Goal: Task Accomplishment & Management: Manage account settings

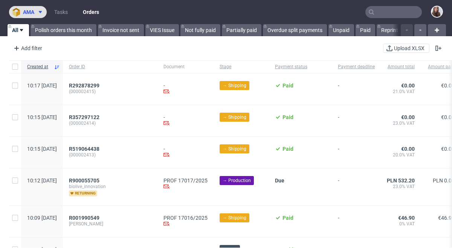
click at [40, 9] on icon at bounding box center [40, 12] width 6 height 6
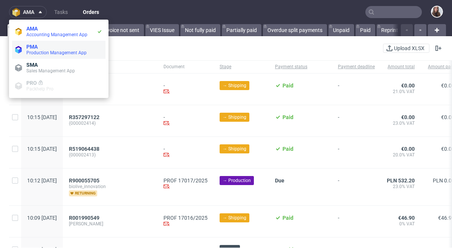
click at [40, 43] on li "PMA Production Management App" at bounding box center [58, 50] width 93 height 18
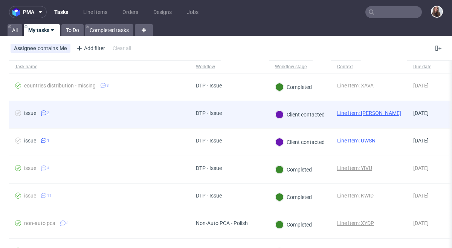
click at [360, 112] on link "Line Item: LULA" at bounding box center [369, 113] width 64 height 6
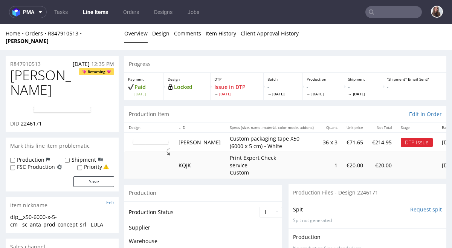
click at [75, 105] on img at bounding box center [62, 109] width 60 height 9
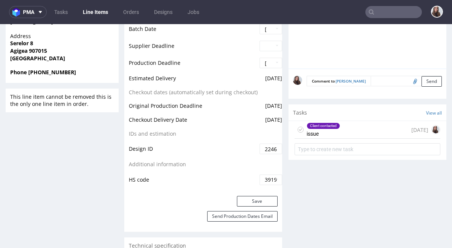
scroll to position [367, 0]
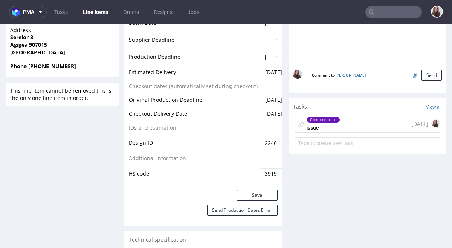
click at [335, 119] on div "Client contacted issue" at bounding box center [324, 123] width 34 height 17
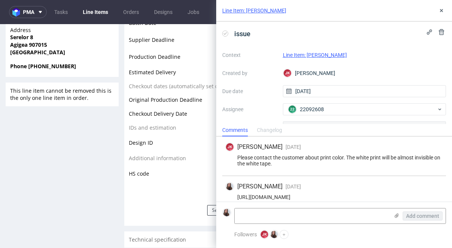
scroll to position [8, 0]
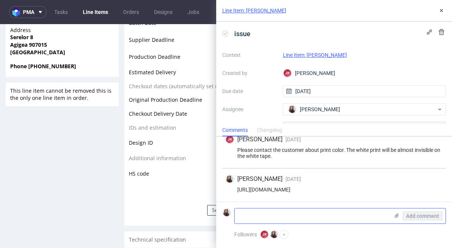
click at [252, 212] on textarea at bounding box center [312, 215] width 155 height 15
paste textarea "please note that it is not a problem if the white part will not be visible on w…"
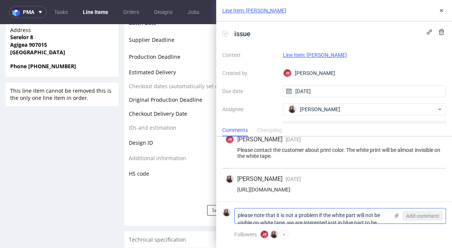
scroll to position [0, 0]
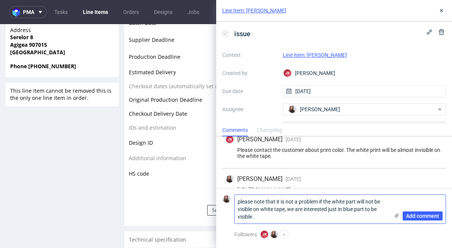
click at [239, 201] on textarea "please note that it is not a problem if the white part will not be visible on w…" at bounding box center [312, 209] width 155 height 29
click at [237, 200] on textarea "please note that it is not a problem if the white part will not be visible on w…" at bounding box center [312, 209] width 155 height 29
click at [291, 217] on textarea "please note that it is not a problem if the white part will not be visible on w…" at bounding box center [312, 209] width 155 height 29
paste textarea "Maybe you have saved our design form the past orders for TNL STORE and you can …"
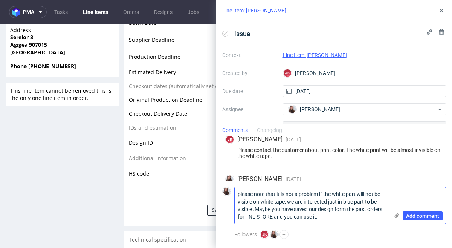
click at [256, 207] on textarea "please note that it is not a problem if the white part will not be visible on w…" at bounding box center [312, 205] width 155 height 36
click at [327, 217] on textarea "please note that it is not a problem if the white part will not be visible on w…" at bounding box center [312, 205] width 155 height 36
click at [240, 193] on textarea "please note that it is not a problem if the white part will not be visible on w…" at bounding box center [312, 205] width 155 height 36
click at [249, 216] on textarea "Client commeny: please note that it is not a problem if the white part will not…" at bounding box center [312, 205] width 155 height 36
click at [276, 194] on textarea "Client commeny: please note that it is not a problem if the white part will not…" at bounding box center [312, 205] width 155 height 36
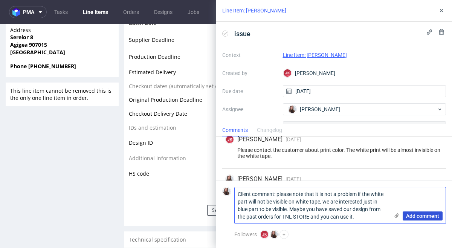
type textarea "Client comment: please note that it is not a problem if the white part will not…"
click at [419, 216] on span "Add comment" at bounding box center [422, 215] width 33 height 5
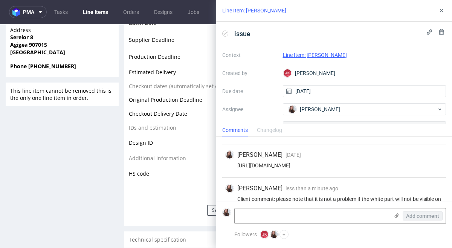
scroll to position [53, 0]
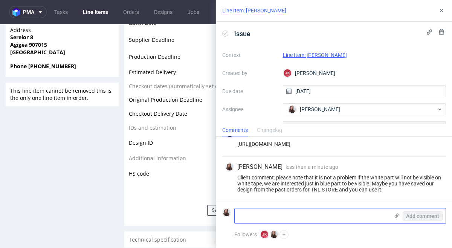
click at [312, 214] on textarea at bounding box center [312, 215] width 155 height 15
type textarea "I found the previous"
click at [395, 219] on label at bounding box center [397, 217] width 6 height 8
click at [0, 0] on input "file" at bounding box center [0, 0] width 0 height 0
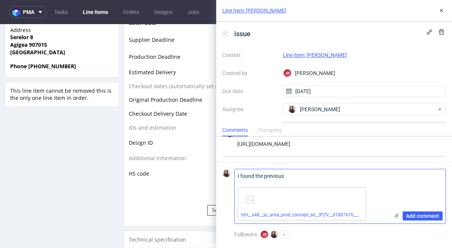
click at [310, 174] on textarea "I found the previous" at bounding box center [312, 176] width 155 height 15
drag, startPoint x: 304, startPoint y: 174, endPoint x: 228, endPoint y: 177, distance: 75.8
click at [228, 177] on div "I found the previous Add comment ttm__x48__sc_anta_prod_concept_srl__IPZV__d180…" at bounding box center [334, 196] width 224 height 55
type textarea "previous design please use it"
click at [425, 217] on span "Add comment" at bounding box center [422, 215] width 33 height 5
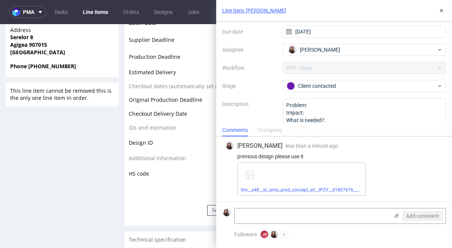
scroll to position [65, 0]
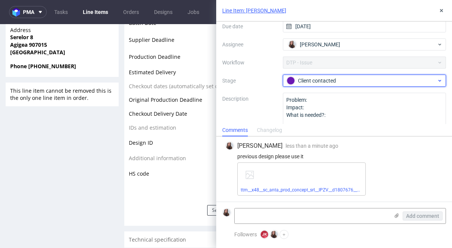
click at [347, 75] on div "Client contacted" at bounding box center [365, 81] width 164 height 12
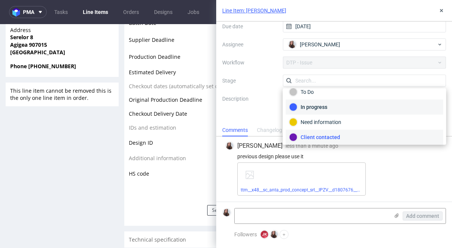
scroll to position [55, 0]
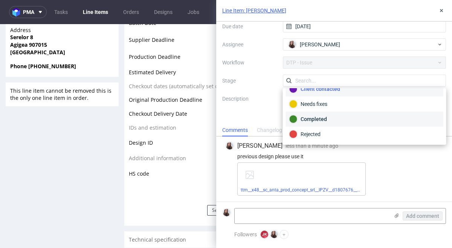
click at [330, 119] on div "Completed" at bounding box center [364, 119] width 151 height 8
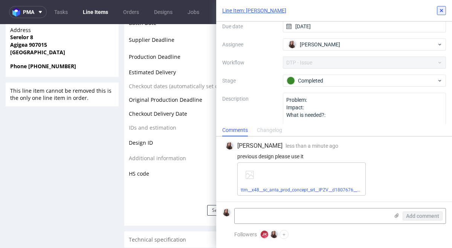
click at [439, 12] on icon at bounding box center [442, 11] width 6 height 6
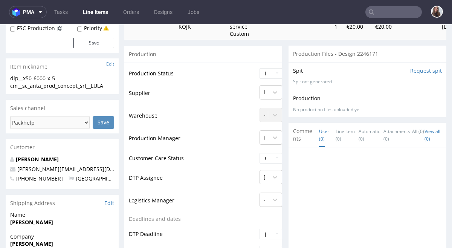
scroll to position [139, 0]
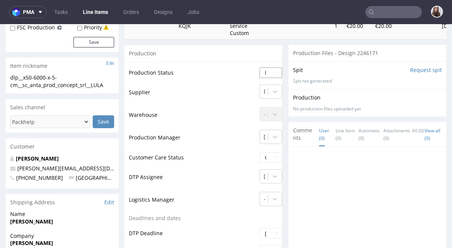
click at [278, 67] on select "Waiting for Artwork Waiting for Diecut Waiting for Mockup Waiting for DTP Waiti…" at bounding box center [271, 72] width 23 height 11
select select "back_for_dtp"
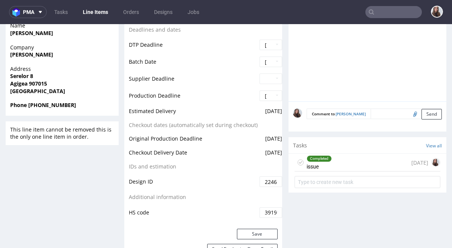
scroll to position [334, 0]
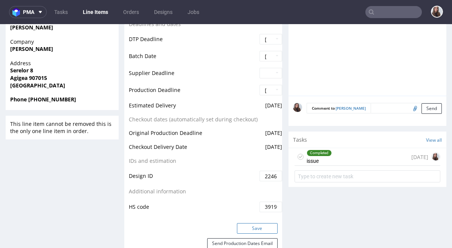
click at [245, 223] on button "Save" at bounding box center [257, 228] width 41 height 11
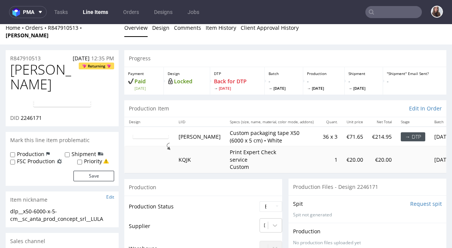
scroll to position [0, 0]
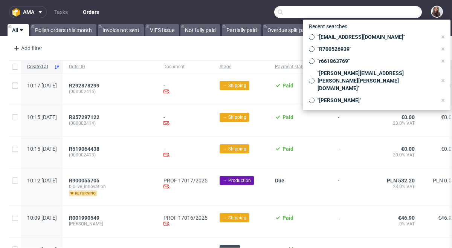
click at [385, 14] on input "text" at bounding box center [348, 12] width 148 height 12
paste input "TNL STOR"
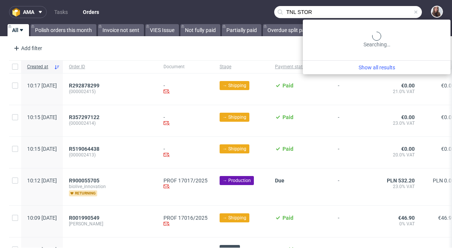
type input "TNL STOR"
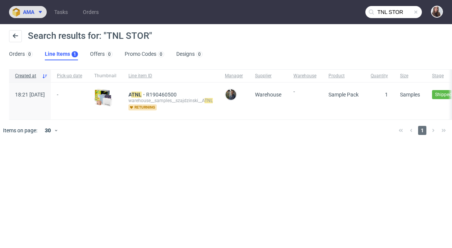
click at [34, 14] on span "ama" at bounding box center [28, 11] width 11 height 5
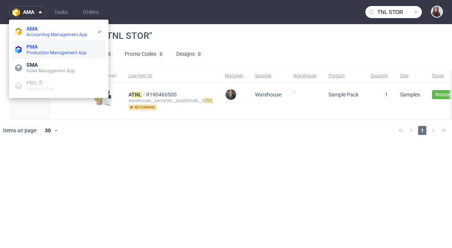
click at [31, 52] on span "Production Management App" at bounding box center [56, 52] width 60 height 5
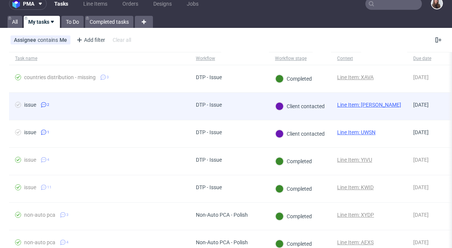
scroll to position [11, 0]
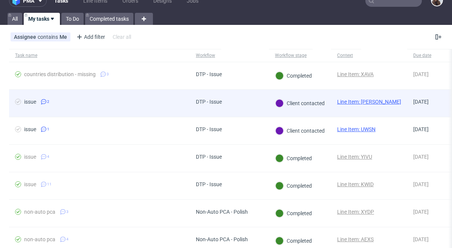
click at [368, 100] on link "Line Item: [PERSON_NAME]" at bounding box center [369, 102] width 64 height 6
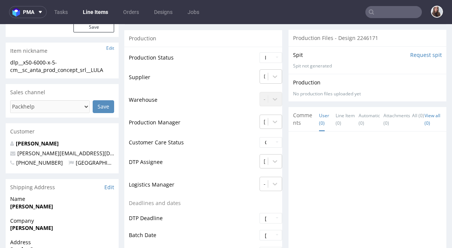
scroll to position [159, 0]
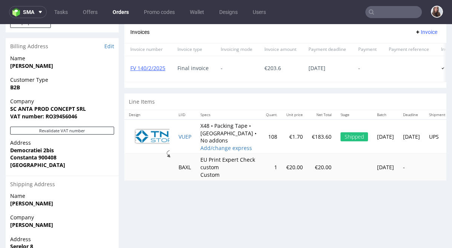
scroll to position [328, 0]
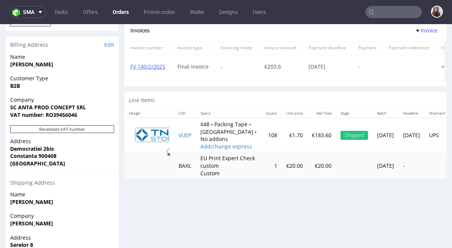
click at [162, 142] on img at bounding box center [151, 135] width 38 height 26
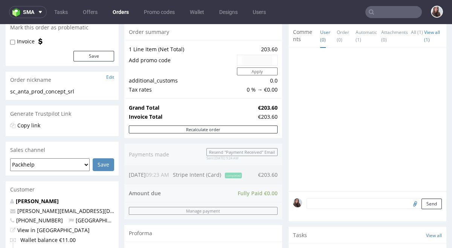
scroll to position [0, 0]
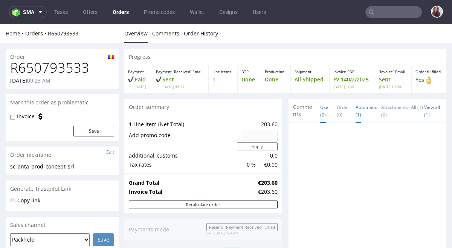
click at [357, 116] on link "Automatic (1)" at bounding box center [366, 111] width 21 height 24
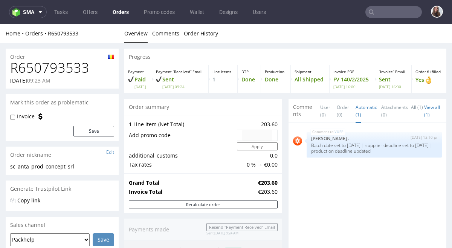
click at [418, 118] on li "All (1)" at bounding box center [417, 110] width 13 height 15
click at [424, 117] on link "View all (1)" at bounding box center [432, 111] width 16 height 14
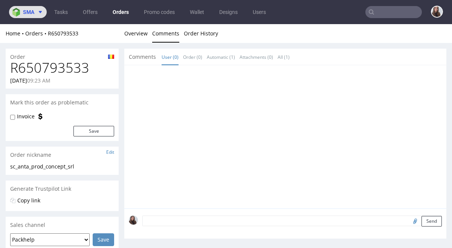
click at [35, 9] on span at bounding box center [38, 12] width 9 height 6
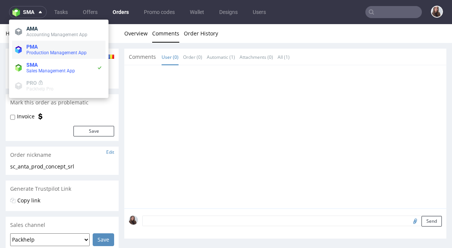
click at [41, 52] on span "Production Management App" at bounding box center [56, 52] width 60 height 5
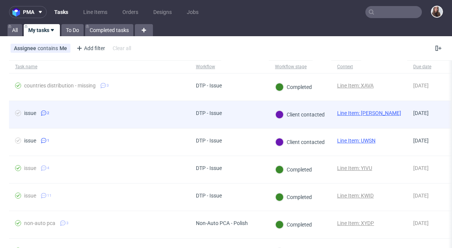
click at [363, 112] on link "Line Item: LULA" at bounding box center [369, 113] width 64 height 6
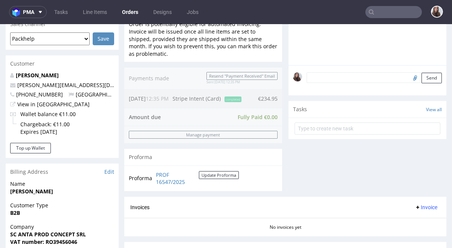
scroll to position [202, 0]
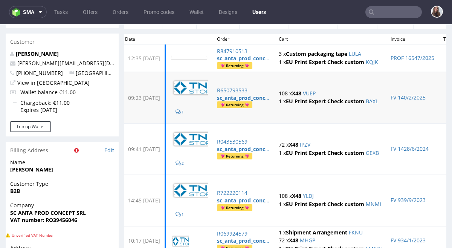
scroll to position [65, 0]
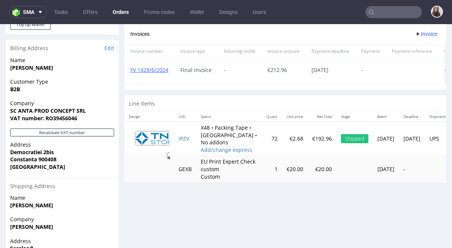
scroll to position [332, 0]
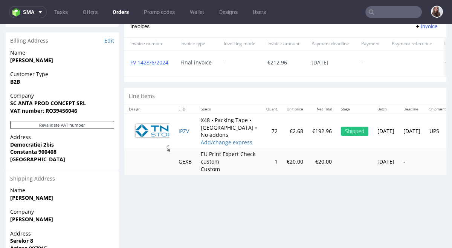
click at [157, 137] on img at bounding box center [151, 131] width 38 height 26
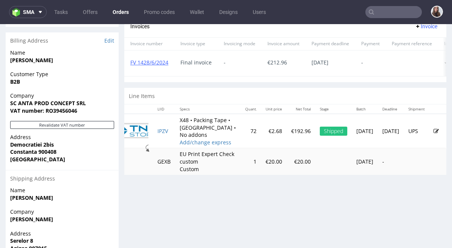
scroll to position [0, 48]
click at [434, 134] on icon at bounding box center [436, 131] width 5 height 5
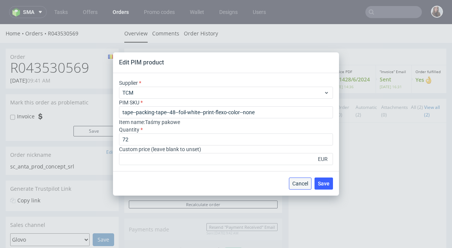
click at [298, 183] on span "Cancel" at bounding box center [300, 183] width 16 height 5
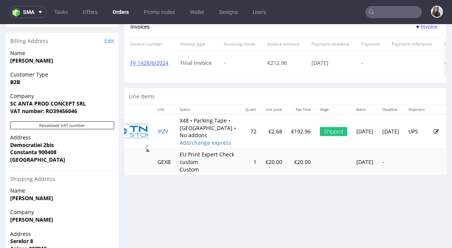
scroll to position [335, 0]
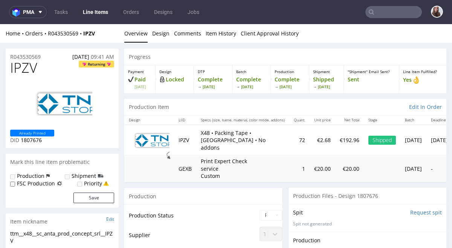
click at [77, 106] on img at bounding box center [62, 103] width 60 height 41
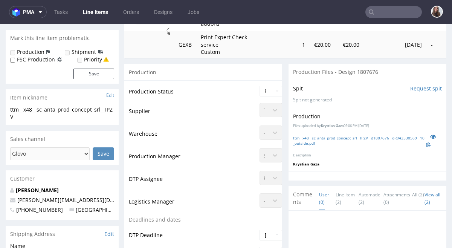
scroll to position [119, 0]
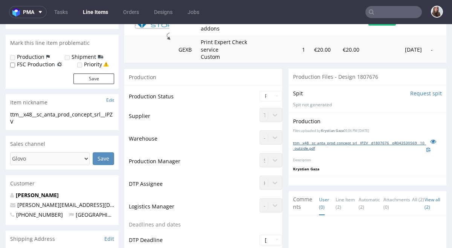
click at [313, 148] on link "ttm__x48__sc_anta_prod_concept_srl__IPZV__d1807676__oR043530569__10__outside.pdf" at bounding box center [359, 145] width 133 height 11
click at [340, 143] on link "ttm__x48__sc_anta_prod_concept_srl__IPZV__d1807676__oR043530569__10__outside.pdf" at bounding box center [359, 145] width 133 height 11
